Goal: Task Accomplishment & Management: Use online tool/utility

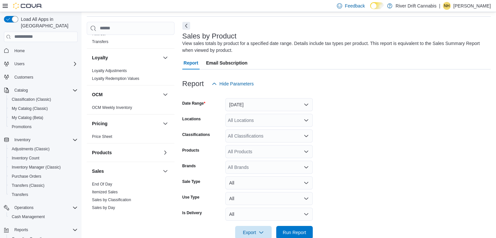
scroll to position [294, 0]
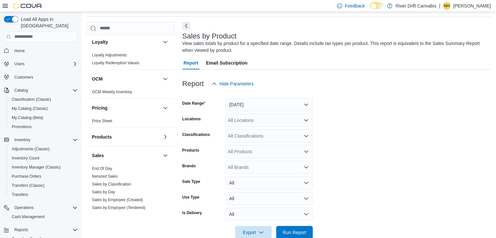
drag, startPoint x: 105, startPoint y: 168, endPoint x: 113, endPoint y: 167, distance: 7.9
click at [105, 168] on link "End Of Day" at bounding box center [102, 168] width 20 height 5
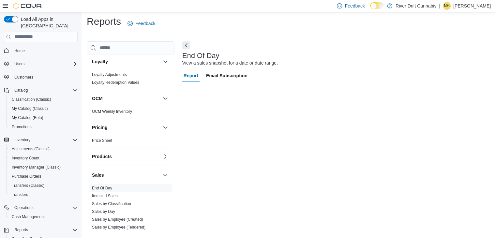
scroll to position [2, 0]
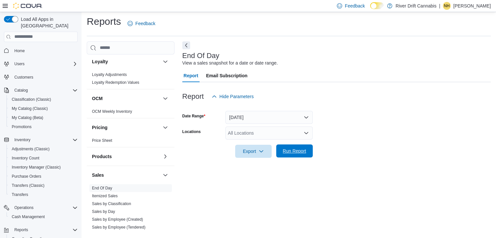
click at [290, 152] on span "Run Report" at bounding box center [294, 151] width 23 height 7
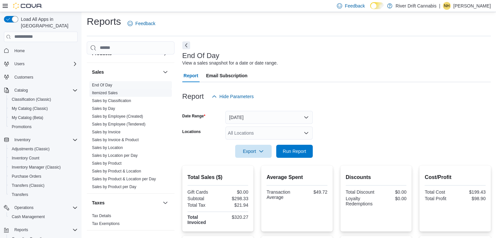
scroll to position [400, 0]
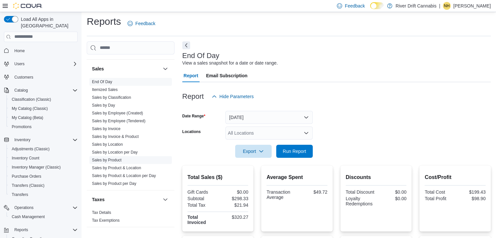
click at [117, 160] on link "Sales by Product" at bounding box center [107, 160] width 30 height 5
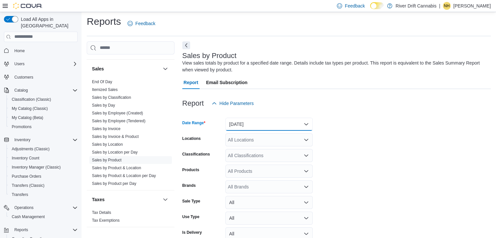
click at [283, 128] on button "[DATE]" at bounding box center [269, 124] width 87 height 13
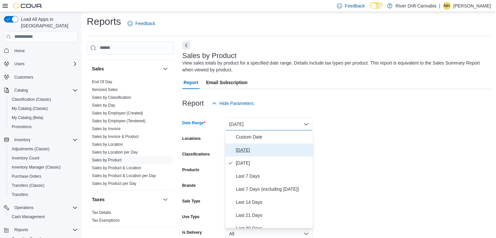
click at [246, 150] on span "[DATE]" at bounding box center [273, 150] width 74 height 8
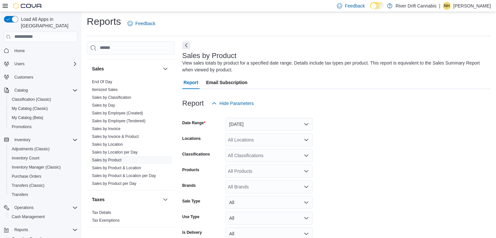
click at [333, 169] on form "Date Range [DATE] Locations All Locations Classifications All Classifications P…" at bounding box center [336, 184] width 309 height 149
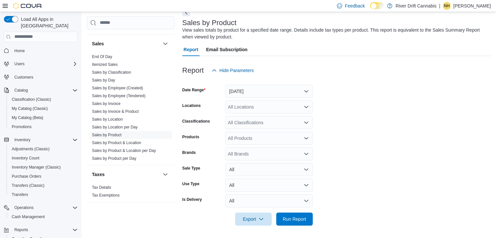
scroll to position [36, 0]
click at [297, 220] on span "Run Report" at bounding box center [294, 218] width 23 height 7
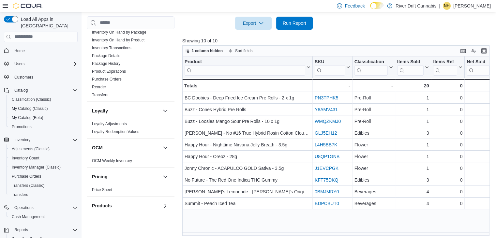
scroll to position [204, 0]
